Goal: Transaction & Acquisition: Download file/media

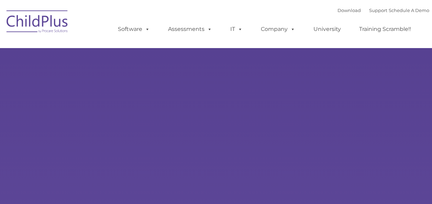
type input ""
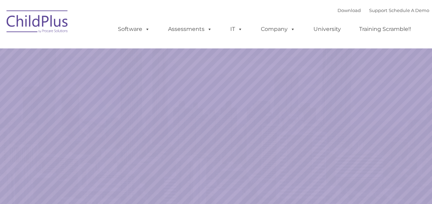
select select "MEDIUM"
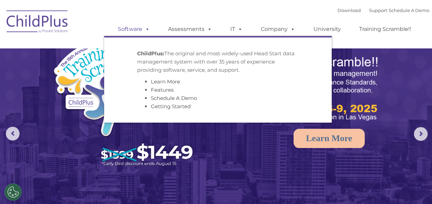
click at [138, 30] on link "Software" at bounding box center [134, 29] width 46 height 14
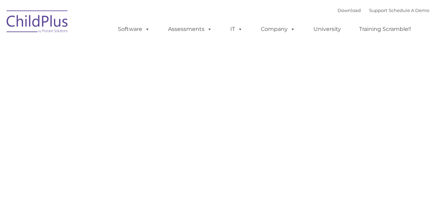
type input ""
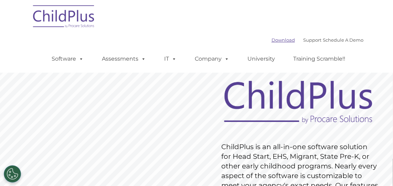
click at [273, 40] on link "Download" at bounding box center [282, 40] width 23 height 6
